Goal: Entertainment & Leisure: Consume media (video, audio)

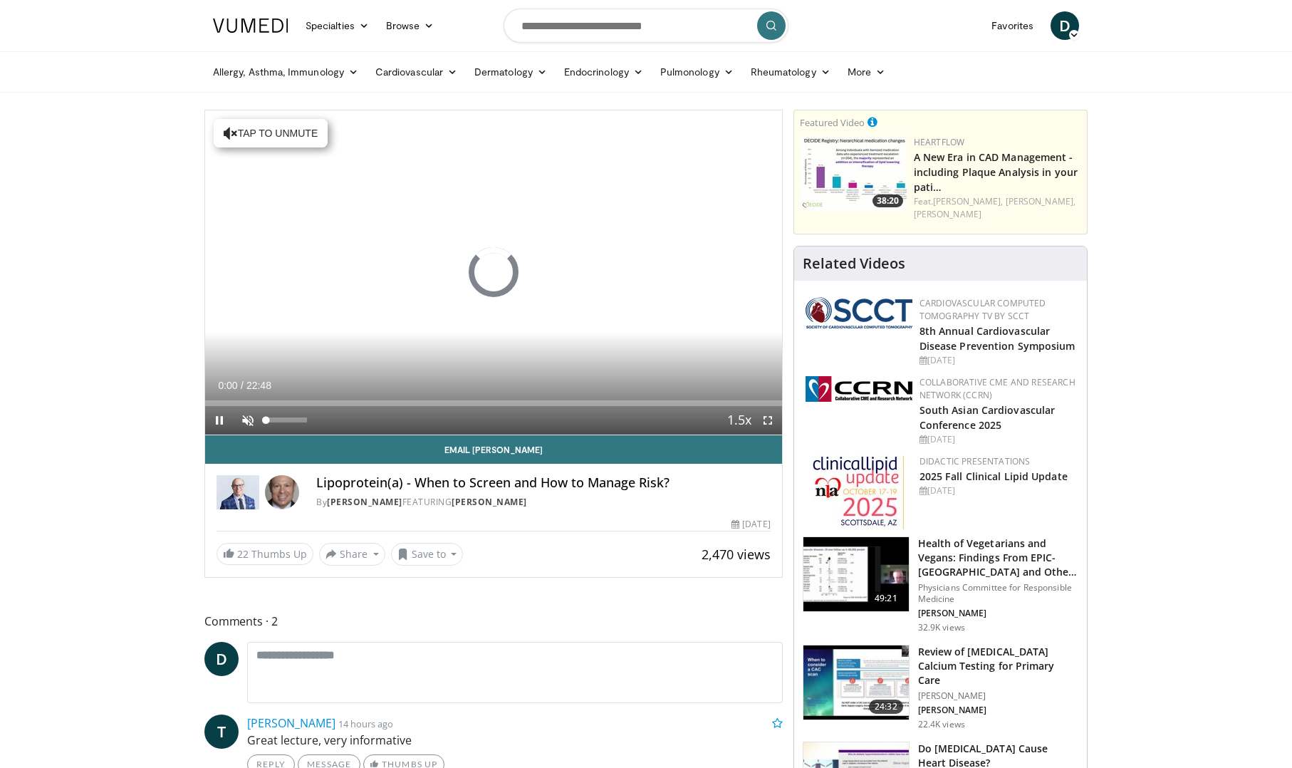
click at [253, 415] on span "Video Player" at bounding box center [248, 420] width 28 height 28
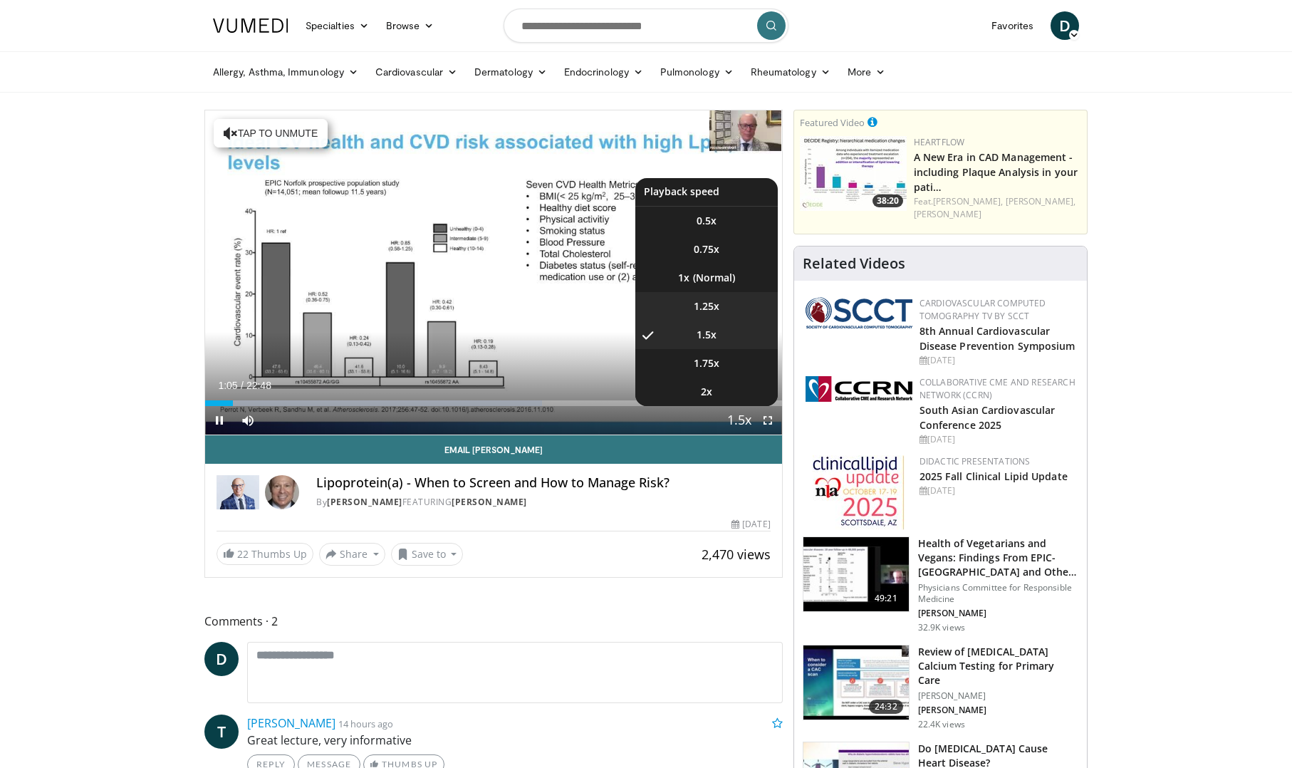
click at [712, 312] on span "1.25x" at bounding box center [707, 306] width 26 height 14
